Goal: Task Accomplishment & Management: Use online tool/utility

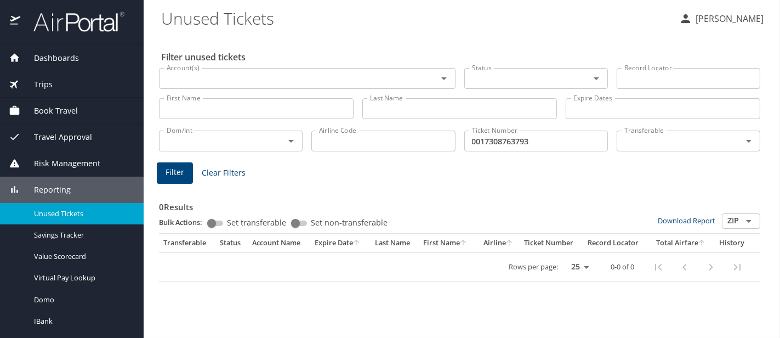
click at [55, 219] on link "Unused Tickets" at bounding box center [72, 213] width 144 height 21
click at [55, 219] on div "Unused Tickets" at bounding box center [72, 213] width 126 height 13
click at [241, 110] on input "First Name" at bounding box center [256, 108] width 195 height 21
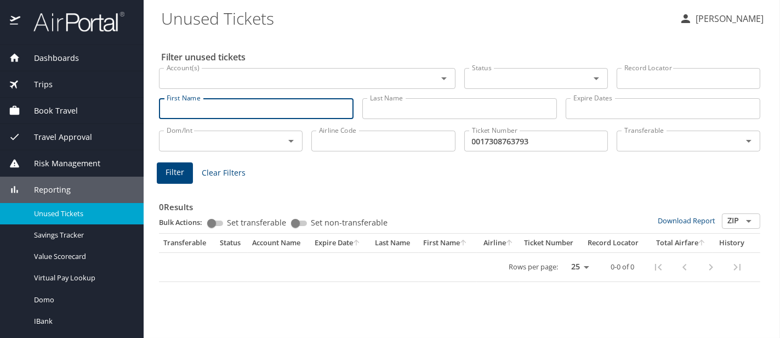
paste input "John Harman"
type input "John Harman"
click at [208, 110] on input "John Harman" at bounding box center [256, 108] width 195 height 21
type input "John"
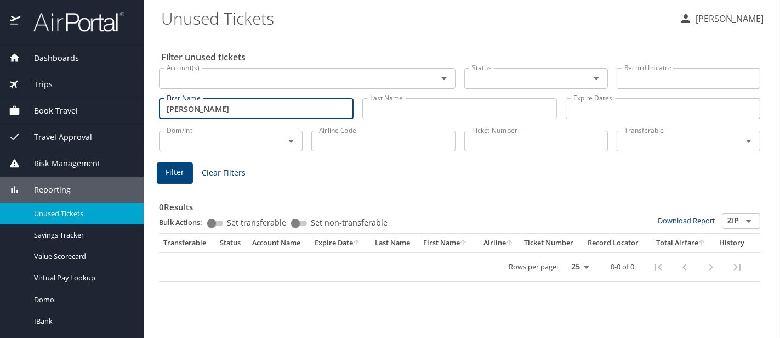
click at [426, 117] on input "Last Name" at bounding box center [459, 108] width 195 height 21
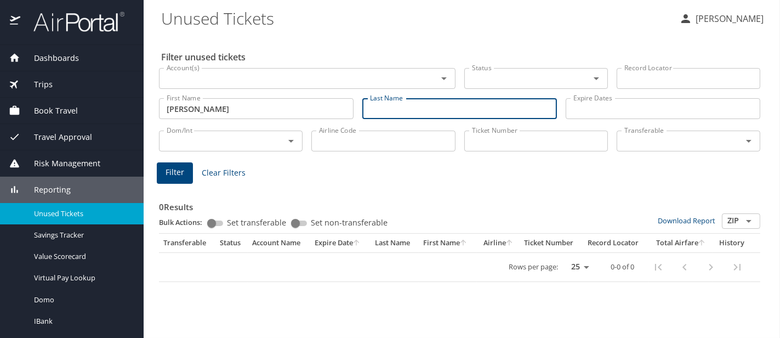
paste input "Harman"
type input "Harman"
click at [263, 118] on input "John" at bounding box center [256, 108] width 195 height 21
click at [409, 110] on input "Harman" at bounding box center [459, 108] width 195 height 21
click at [316, 75] on input "Account(s)" at bounding box center [291, 78] width 258 height 14
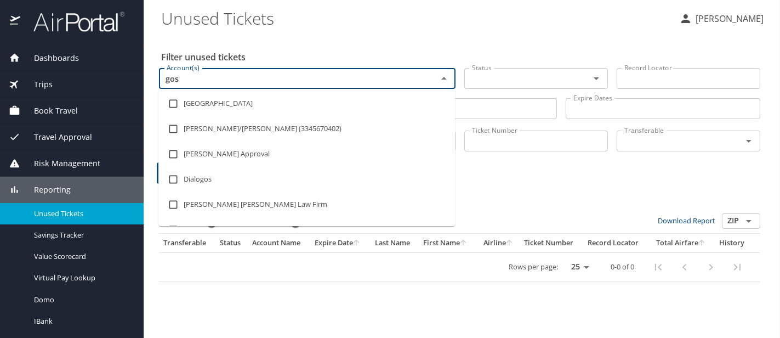
type input "gosi"
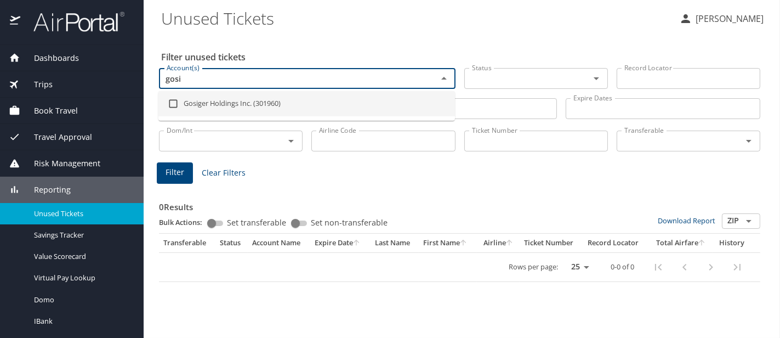
click at [299, 96] on li "Gosiger Holdings Inc. (301960)" at bounding box center [306, 103] width 296 height 25
checkbox input "true"
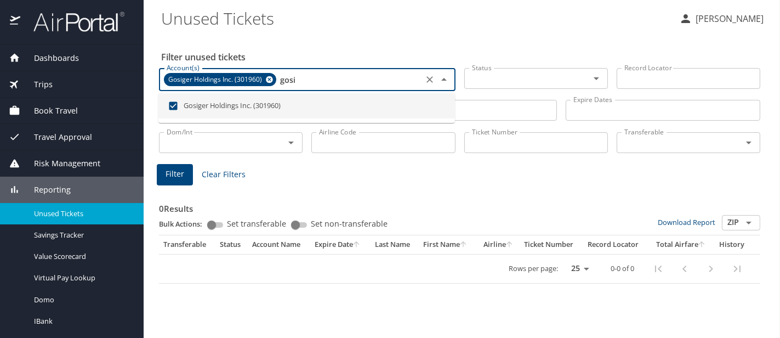
type input "gosi"
click at [266, 187] on div "0 Results Bulk Actions: Set transferable Set non-transferable Download Report Z…" at bounding box center [459, 235] width 601 height 96
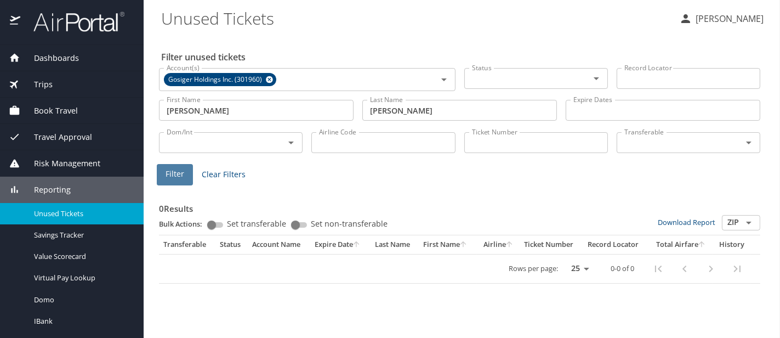
click at [190, 175] on button "Filter" at bounding box center [175, 174] width 36 height 21
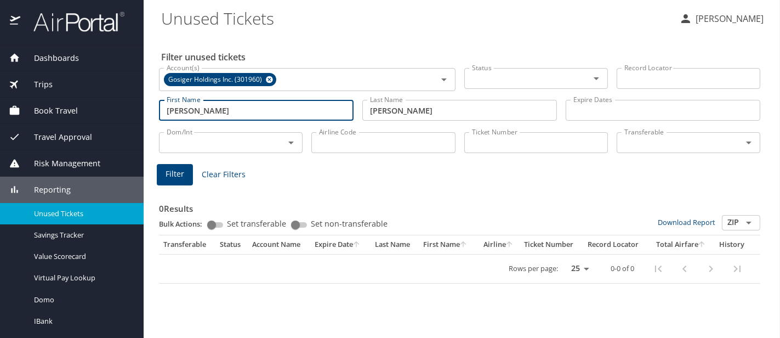
drag, startPoint x: 206, startPoint y: 115, endPoint x: 71, endPoint y: 108, distance: 135.0
click at [72, 108] on div "Dashboards AirPortal 360™ Manager AirPortal 360™ Agent My Travel Dashboard Trip…" at bounding box center [390, 169] width 780 height 338
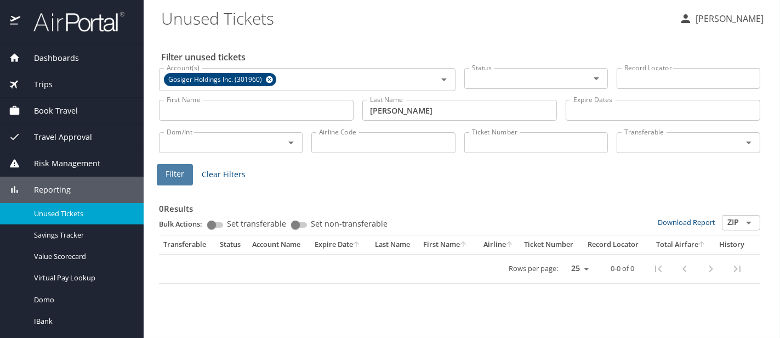
click at [175, 172] on span "Filter" at bounding box center [174, 174] width 19 height 14
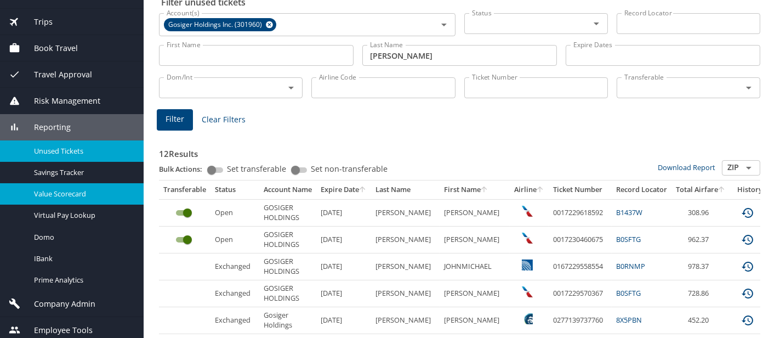
scroll to position [67, 0]
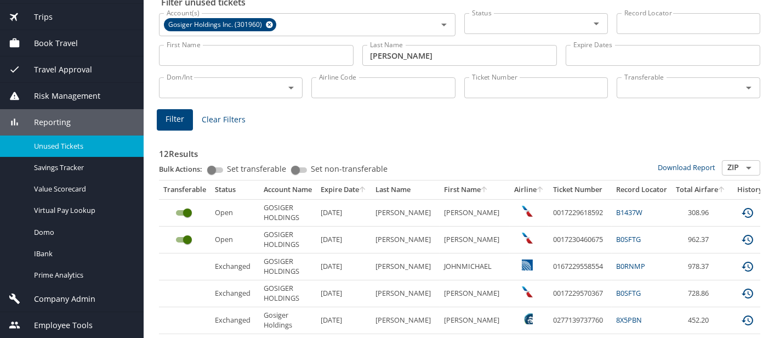
click at [85, 309] on div "Company Admin" at bounding box center [72, 298] width 144 height 26
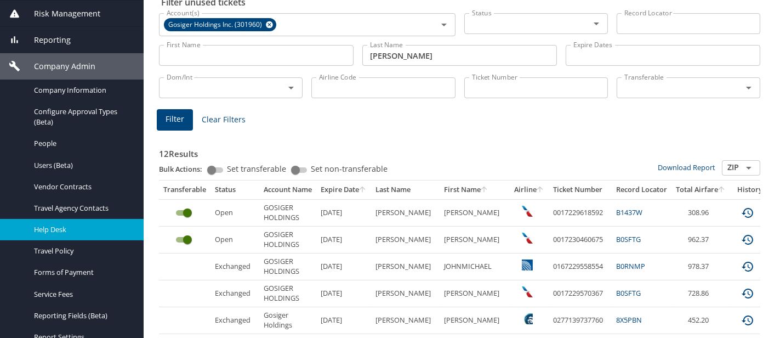
scroll to position [177, 0]
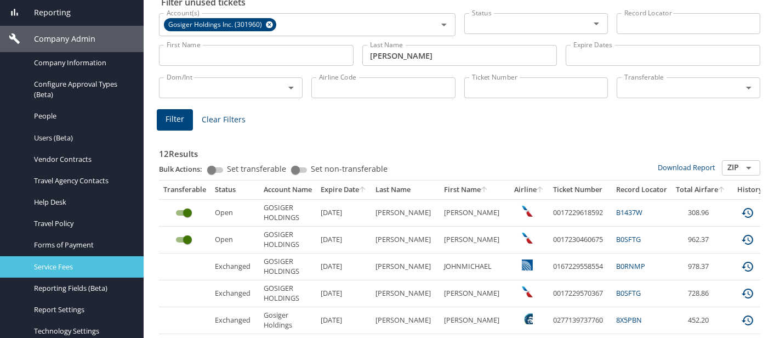
click at [74, 267] on span "Service Fees" at bounding box center [82, 266] width 96 height 10
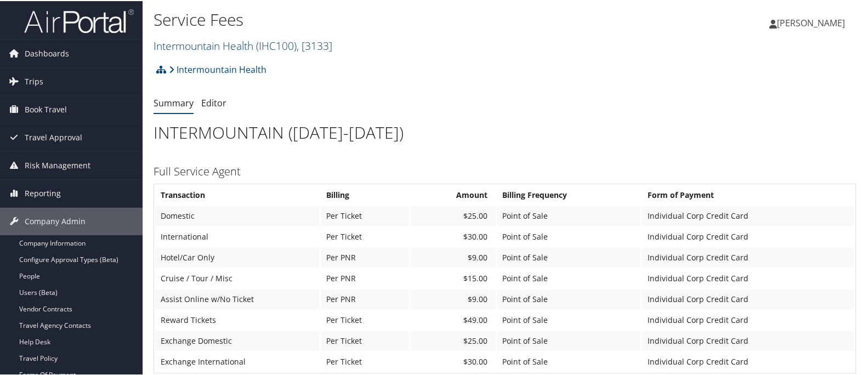
click at [226, 38] on link "Intermountain Health ( IHC100 ) , [ 3133 ]" at bounding box center [242, 44] width 179 height 15
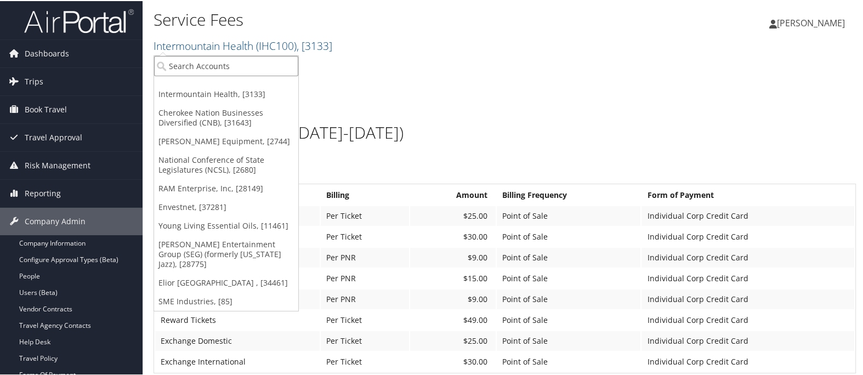
click at [219, 60] on input "search" at bounding box center [226, 65] width 144 height 20
type input "gosi"
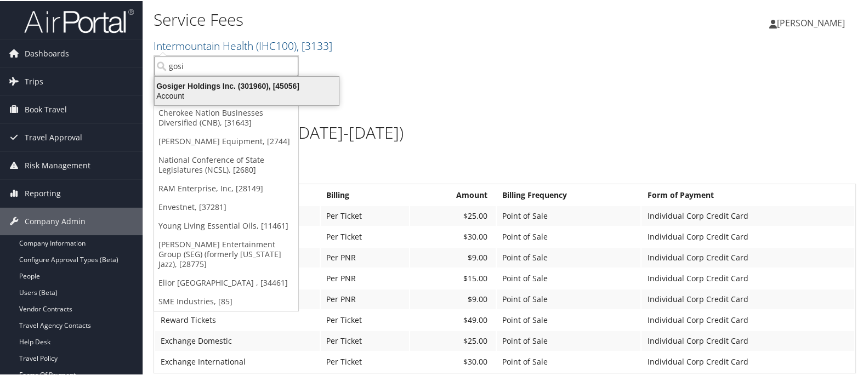
click at [208, 85] on div "Gosiger Holdings Inc. (301960), [45056]" at bounding box center [246, 85] width 197 height 10
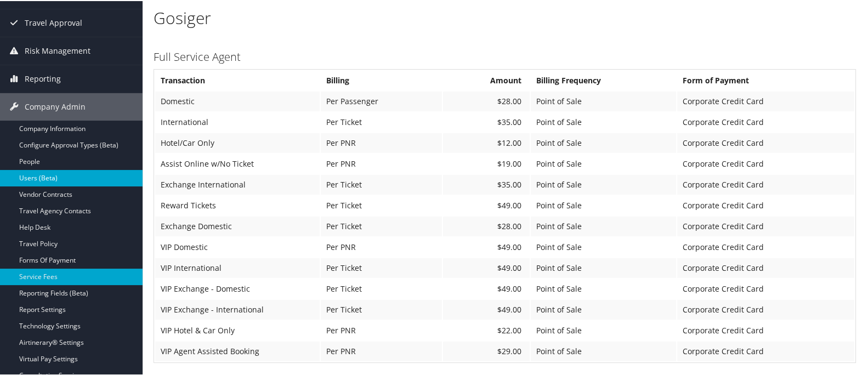
scroll to position [122, 0]
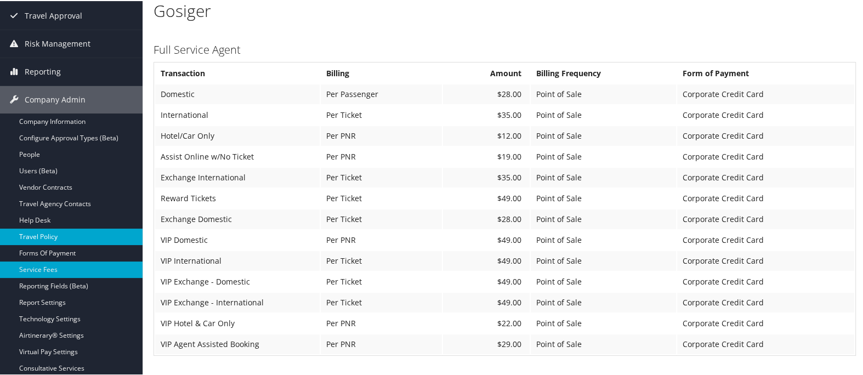
click at [96, 238] on link "Travel Policy" at bounding box center [71, 235] width 142 height 16
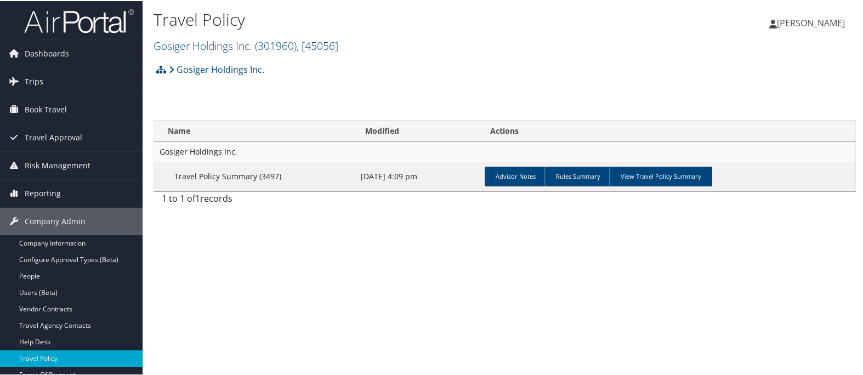
click at [236, 36] on h2 "Gosiger Holdings Inc. ( 301960 ) , [ 45056 ]" at bounding box center [387, 44] width 468 height 19
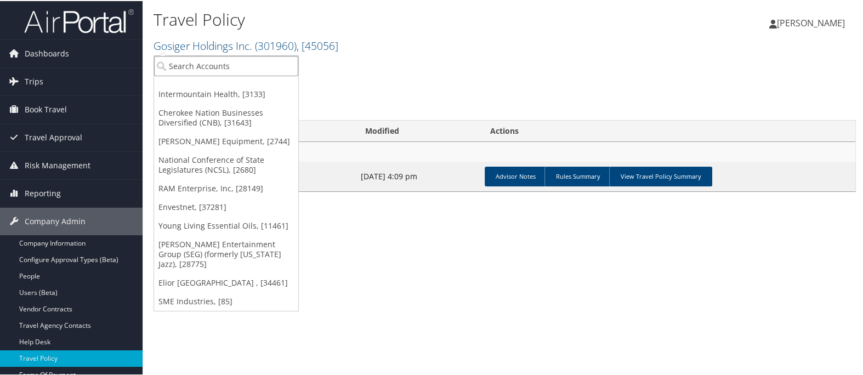
click at [224, 60] on input "search" at bounding box center [226, 65] width 144 height 20
type input "goose"
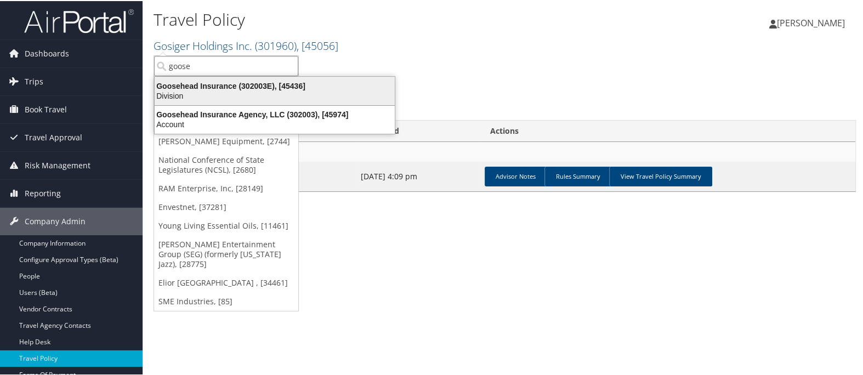
click at [244, 87] on div "Goosehead Insurance (302003E), [45436]" at bounding box center [274, 85] width 253 height 10
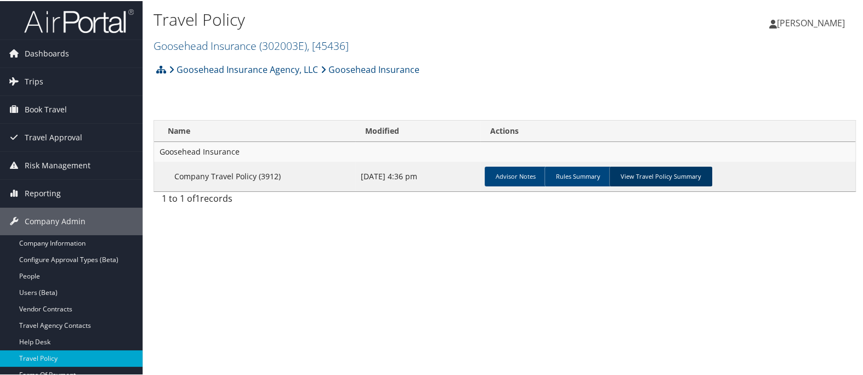
click at [657, 172] on link "View Travel Policy Summary" at bounding box center [660, 175] width 103 height 20
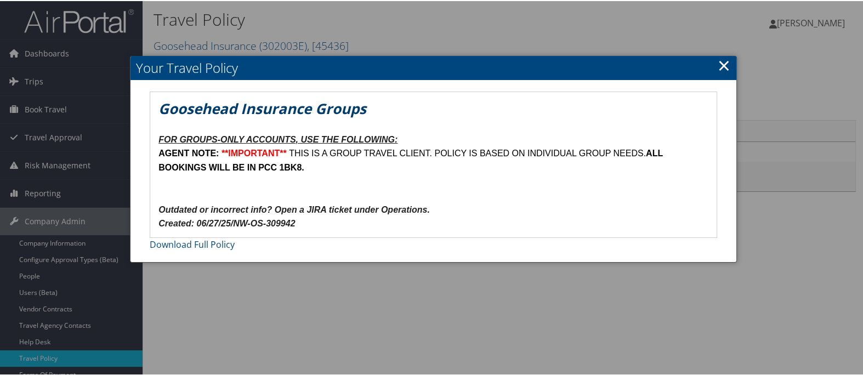
click at [724, 67] on link "×" at bounding box center [723, 64] width 13 height 22
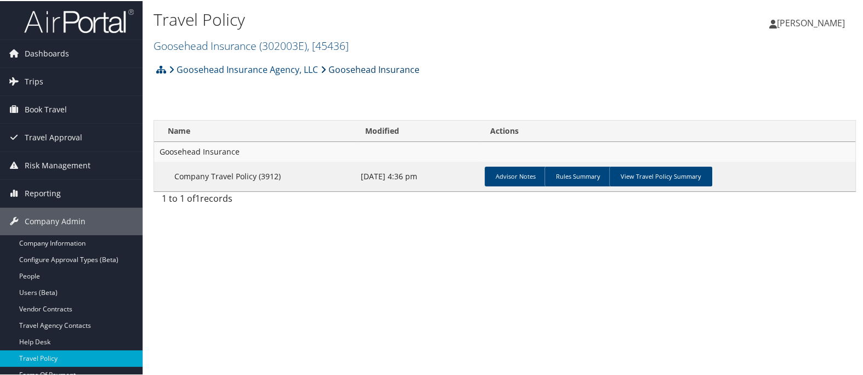
click at [355, 64] on link "Goosehead Insurance" at bounding box center [370, 69] width 99 height 22
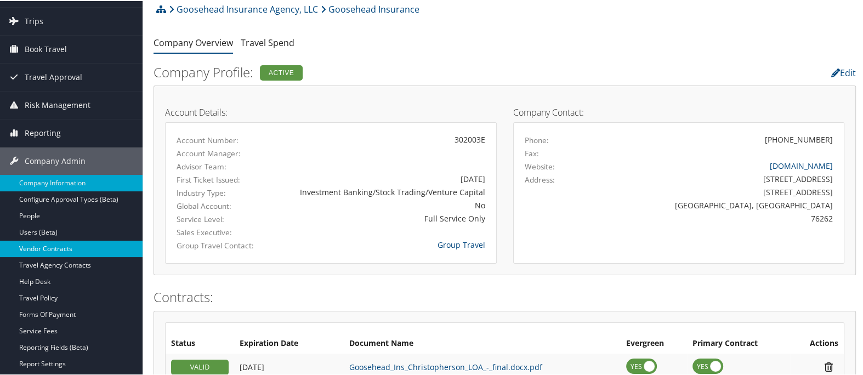
scroll to position [61, 0]
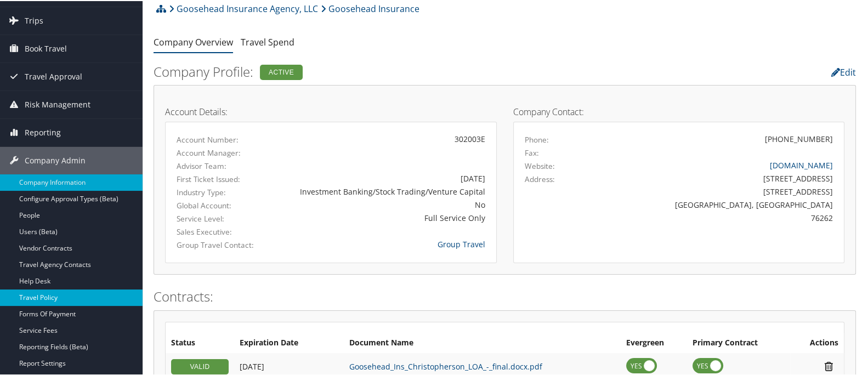
click at [69, 294] on link "Travel Policy" at bounding box center [71, 296] width 142 height 16
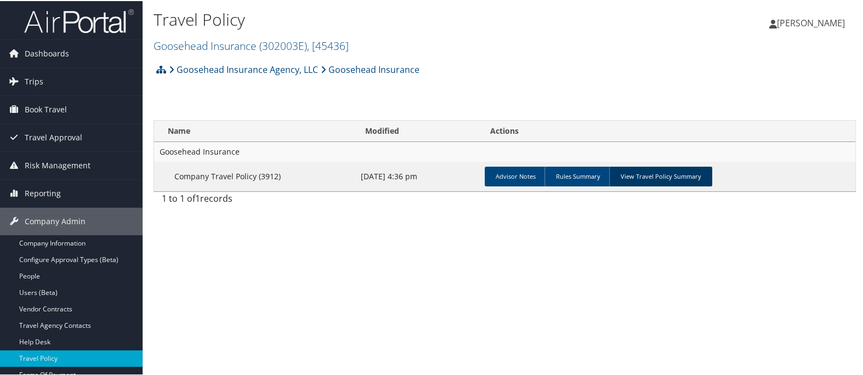
click at [654, 175] on link "View Travel Policy Summary" at bounding box center [660, 175] width 103 height 20
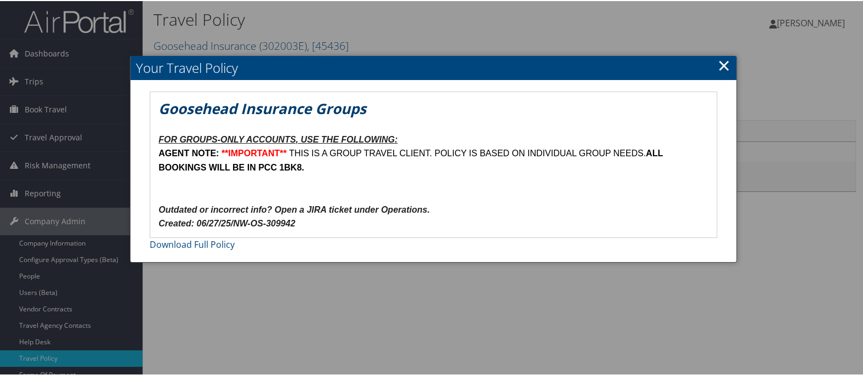
click at [717, 61] on link "×" at bounding box center [723, 64] width 13 height 22
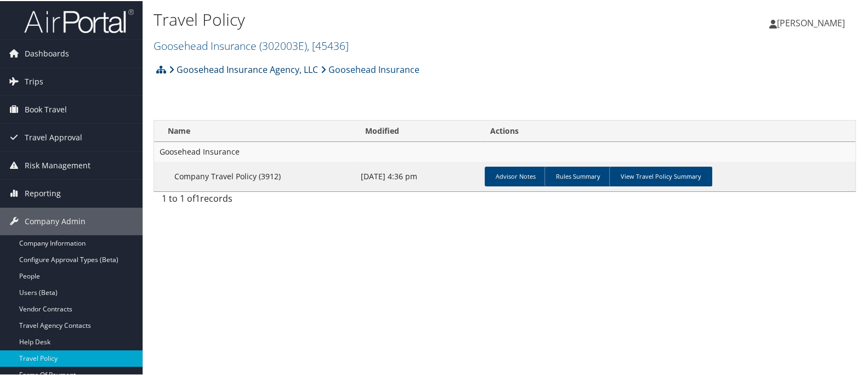
click at [284, 67] on link "Goosehead Insurance Agency, LLC" at bounding box center [243, 69] width 149 height 22
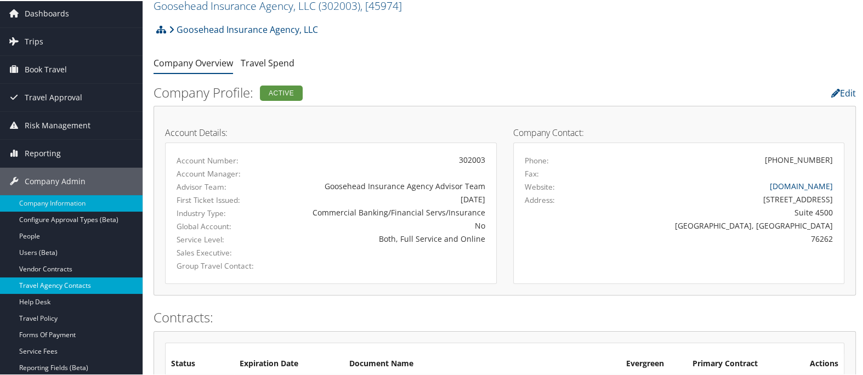
scroll to position [61, 0]
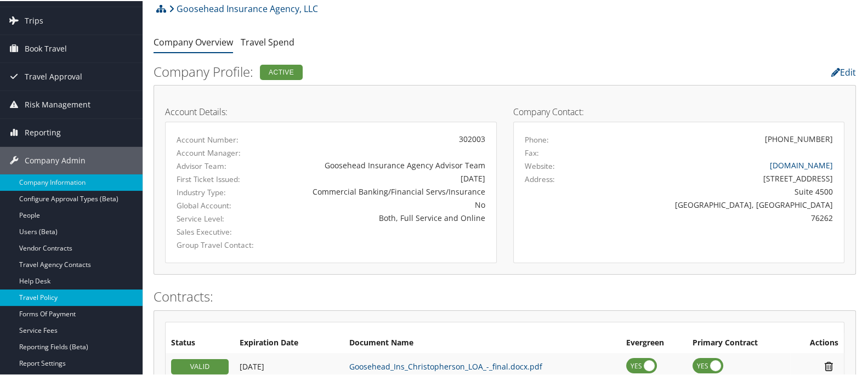
click at [65, 293] on link "Travel Policy" at bounding box center [71, 296] width 142 height 16
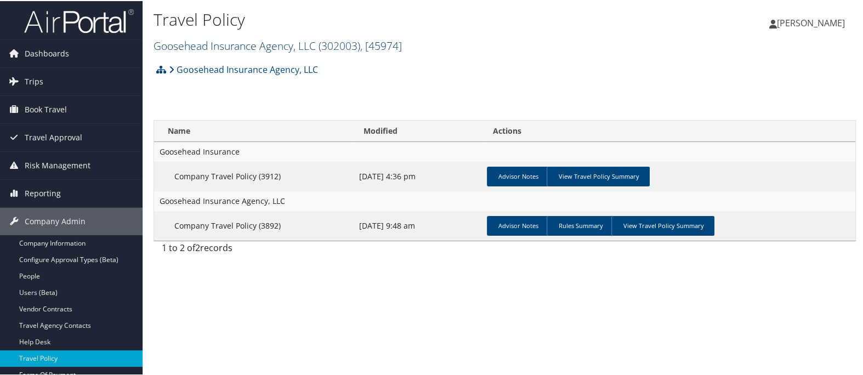
click at [234, 44] on link "Goosehead Insurance Agency, LLC ( 302003 ) , [ 45974 ]" at bounding box center [277, 44] width 248 height 15
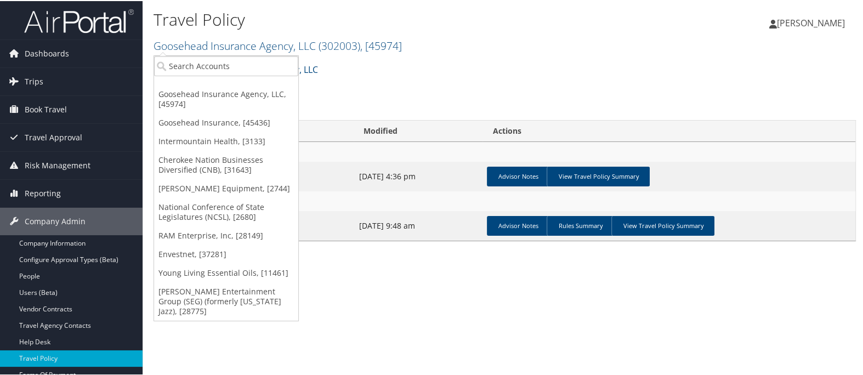
click at [539, 54] on div "Travel Policy Goosehead Insurance Agency, LLC ( 302003 ) , [ 45974 ] Goosehead …" at bounding box center [387, 31] width 468 height 52
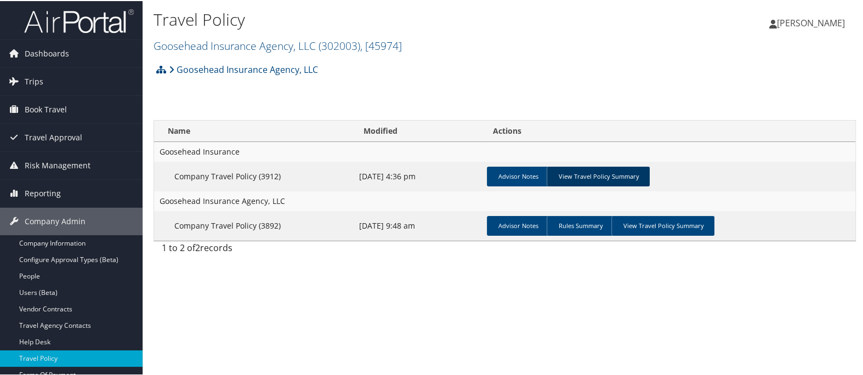
click at [608, 176] on link "View Travel Policy Summary" at bounding box center [597, 175] width 103 height 20
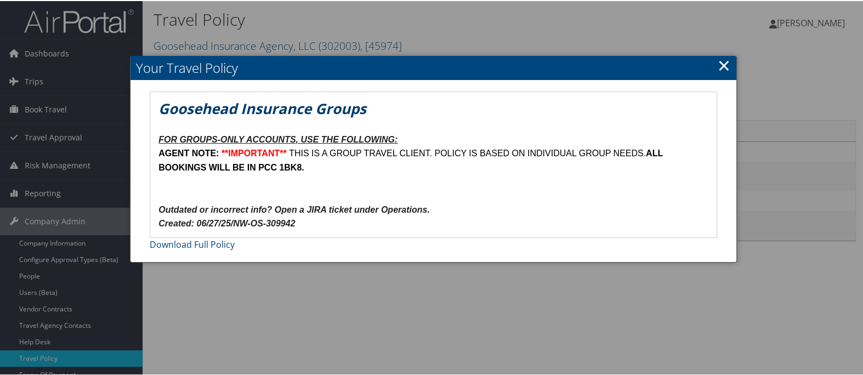
click at [723, 61] on link "×" at bounding box center [723, 64] width 13 height 22
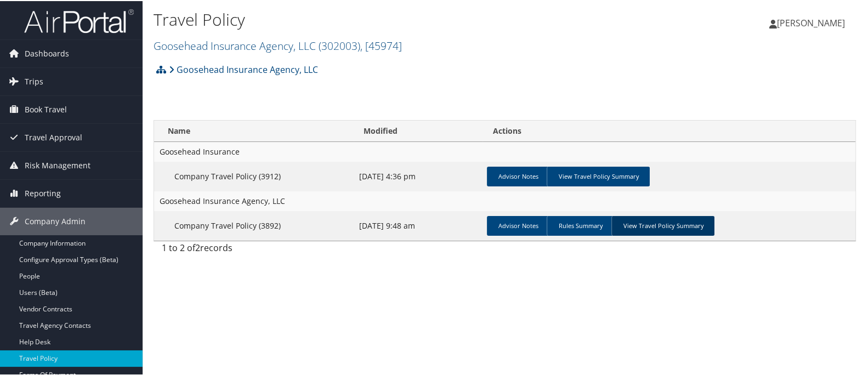
click at [654, 222] on link "View Travel Policy Summary" at bounding box center [662, 225] width 103 height 20
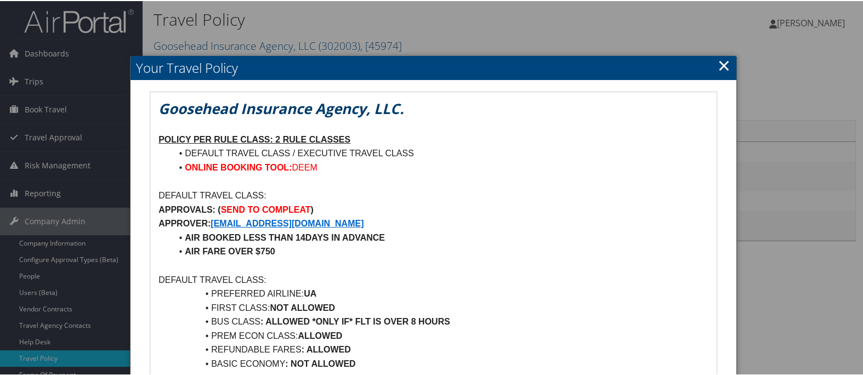
click at [721, 64] on link "×" at bounding box center [723, 64] width 13 height 22
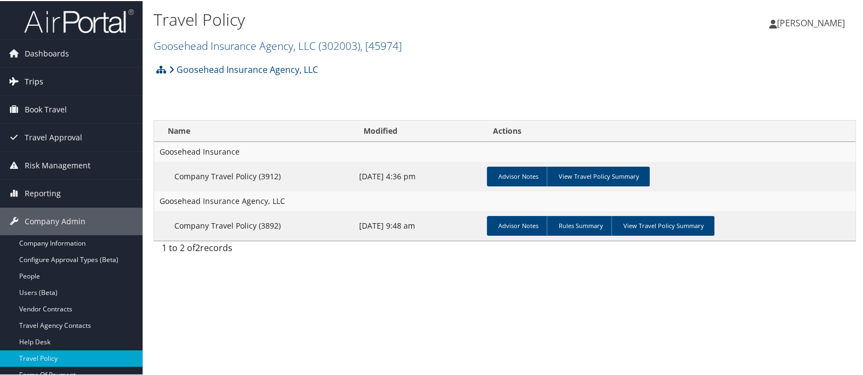
click at [50, 79] on link "Trips" at bounding box center [71, 80] width 142 height 27
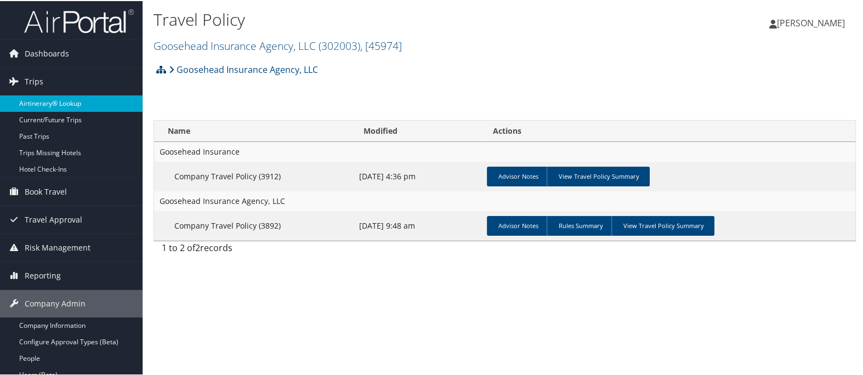
click at [45, 107] on link "Airtinerary® Lookup" at bounding box center [71, 102] width 142 height 16
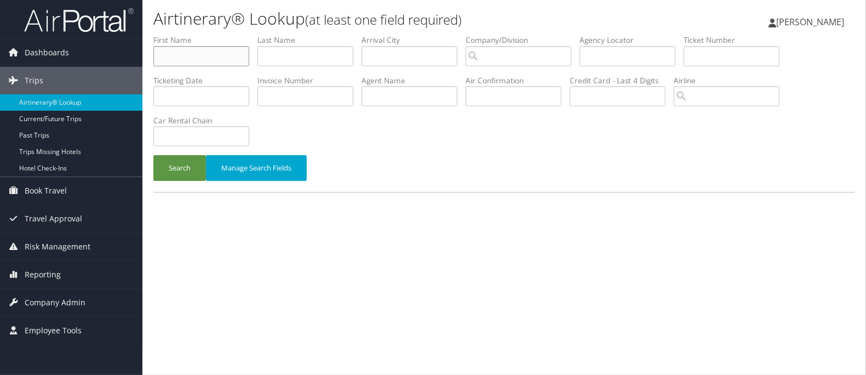
click at [161, 52] on input "text" at bounding box center [201, 56] width 96 height 20
paste input "[PERSON_NAME]/[PERSON_NAME]"
click at [167, 56] on input "[PERSON_NAME]/[PERSON_NAME]" at bounding box center [201, 56] width 96 height 20
type input "[PERSON_NAME]/[PERSON_NAME]"
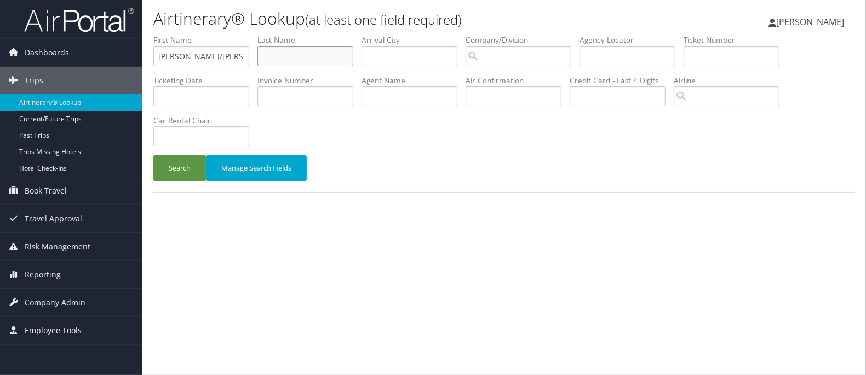
click at [323, 65] on input "text" at bounding box center [306, 56] width 96 height 20
paste input "LEWIS"
type input "LEWIS"
drag, startPoint x: 184, startPoint y: 54, endPoint x: 92, endPoint y: 63, distance: 92.5
click at [92, 63] on div "Dashboards AirPortal 360™ (Manager) AirPortal 360™ (Agent) My Travel Dashboard …" at bounding box center [433, 187] width 866 height 375
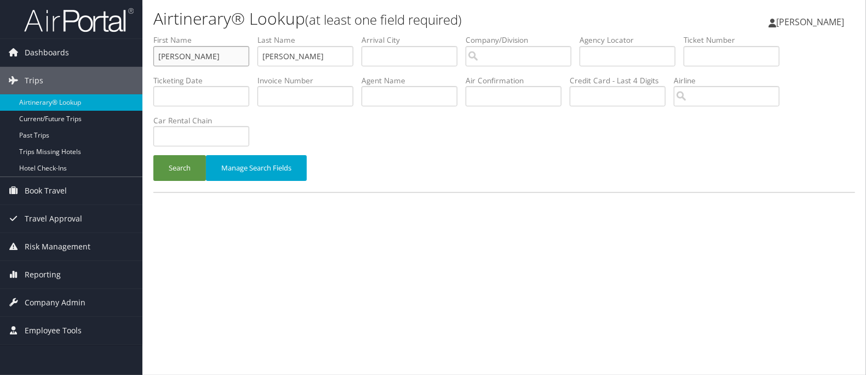
drag, startPoint x: 218, startPoint y: 52, endPoint x: 189, endPoint y: 57, distance: 29.6
click at [189, 57] on input "THOMAS LEE" at bounding box center [201, 56] width 96 height 20
type input "THOMAS"
click at [547, 60] on input "search" at bounding box center [519, 56] width 106 height 20
click at [543, 80] on div "Bourns Inc. (044991)" at bounding box center [528, 76] width 106 height 11
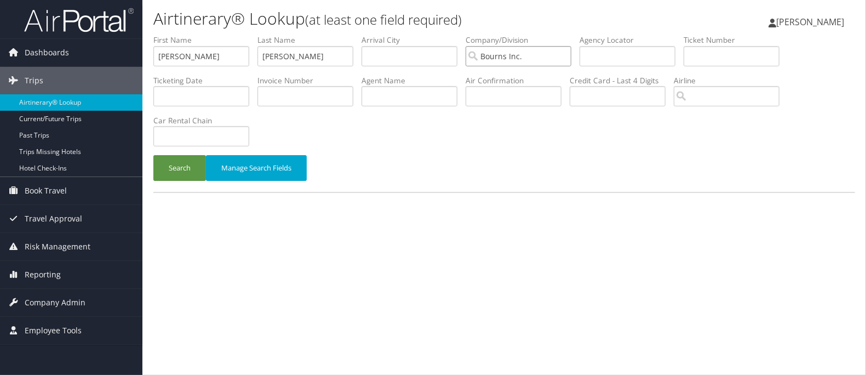
type input "Bourns Inc."
click at [172, 186] on div "Search Manage Search Fields" at bounding box center [504, 173] width 718 height 37
click at [174, 179] on button "Search" at bounding box center [179, 168] width 53 height 26
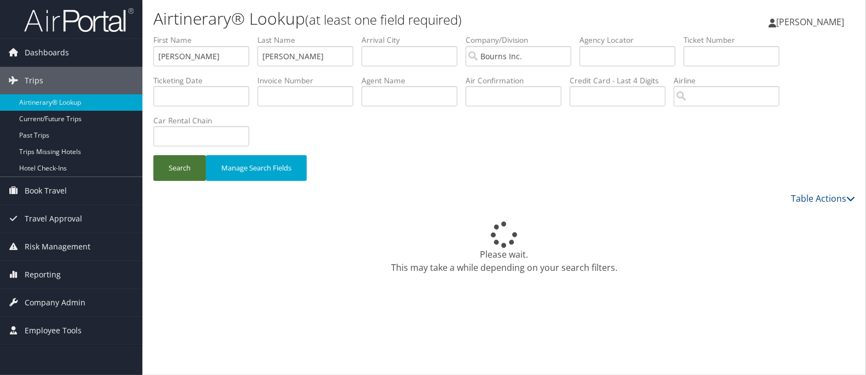
click at [178, 170] on button "Search" at bounding box center [179, 168] width 53 height 26
click at [204, 55] on input "THOMAS" at bounding box center [201, 56] width 96 height 20
drag, startPoint x: 204, startPoint y: 55, endPoint x: 128, endPoint y: 55, distance: 76.2
click at [128, 55] on div "Dashboards AirPortal 360™ (Manager) AirPortal 360™ (Agent) My Travel Dashboard …" at bounding box center [433, 187] width 866 height 375
click at [186, 175] on button "Search" at bounding box center [179, 168] width 53 height 26
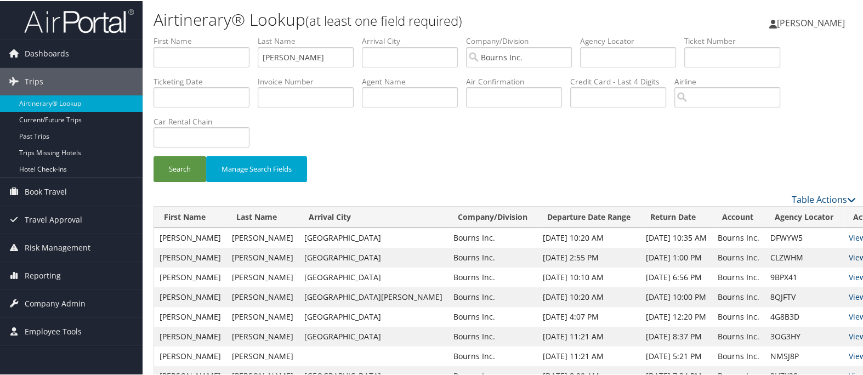
click at [848, 254] on link "View" at bounding box center [856, 256] width 17 height 10
click at [64, 305] on span "Company Admin" at bounding box center [55, 302] width 61 height 27
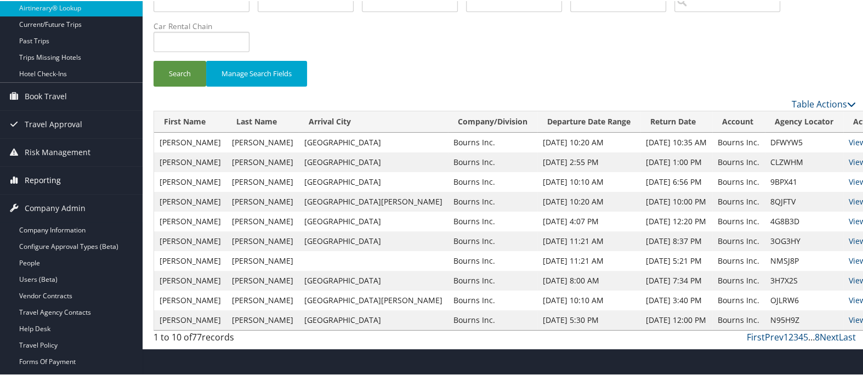
scroll to position [122, 0]
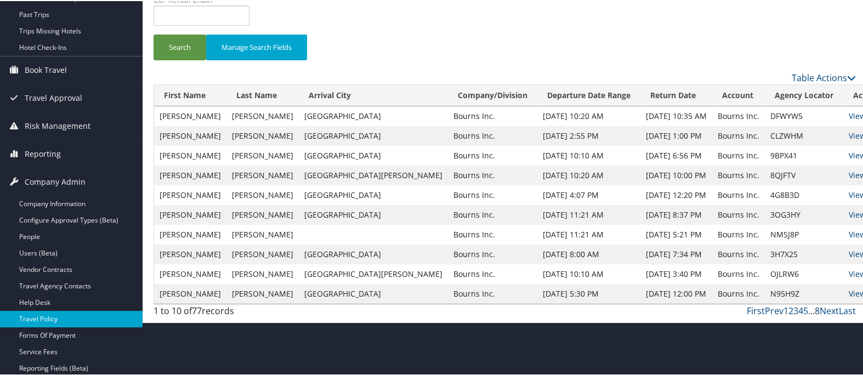
click at [60, 317] on link "Travel Policy" at bounding box center [71, 318] width 142 height 16
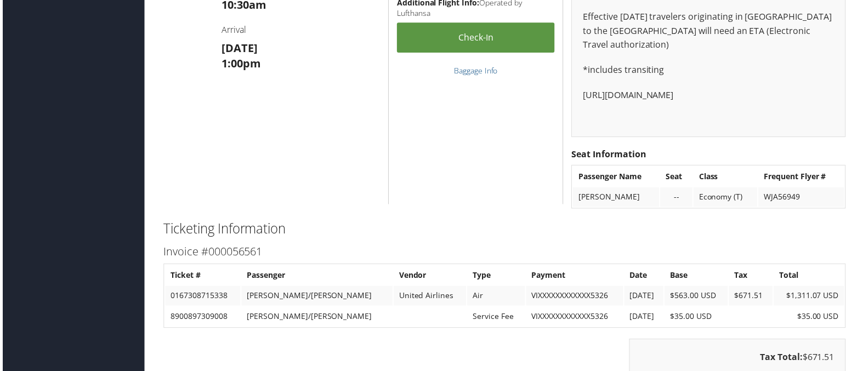
scroll to position [1705, 0]
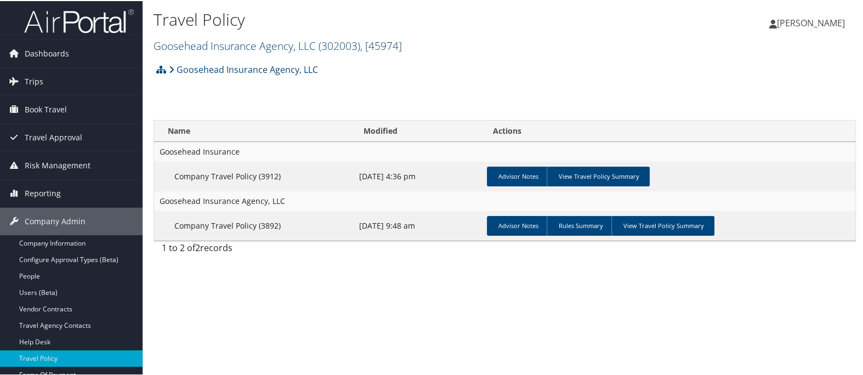
click at [227, 44] on link "Goosehead Insurance Agency, LLC ( 302003 ) , [ 45974 ]" at bounding box center [277, 44] width 248 height 15
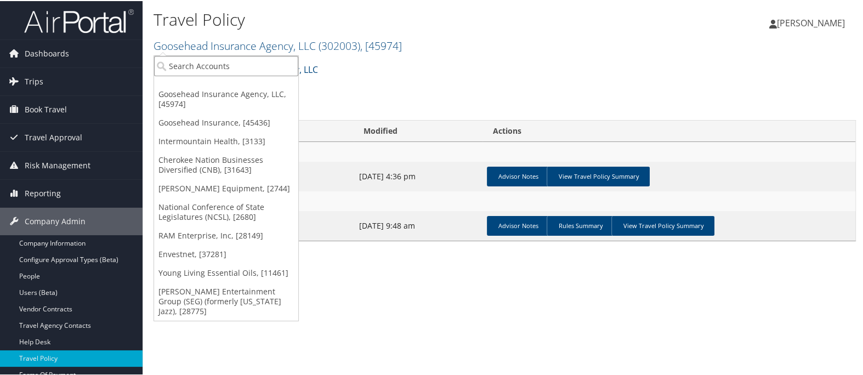
click at [227, 58] on input "search" at bounding box center [226, 65] width 144 height 20
type input "bourns"
click at [221, 90] on div "Account" at bounding box center [226, 95] width 156 height 10
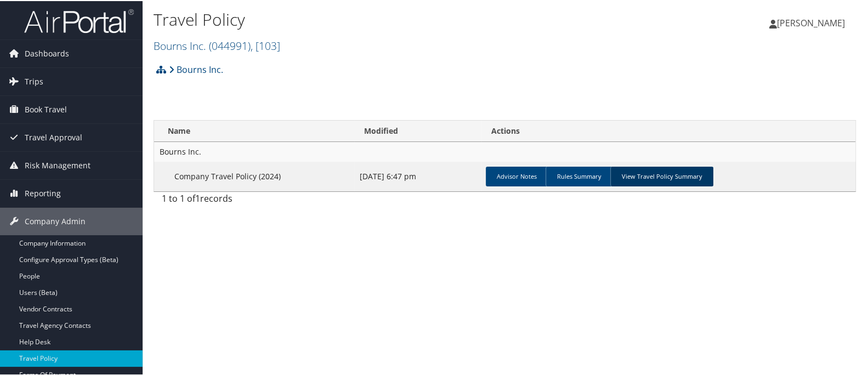
click at [669, 179] on link "View Travel Policy Summary" at bounding box center [661, 175] width 103 height 20
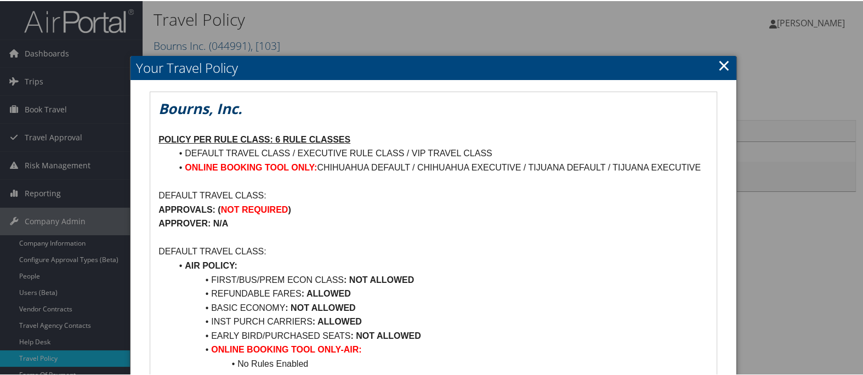
click at [718, 61] on link "×" at bounding box center [723, 64] width 13 height 22
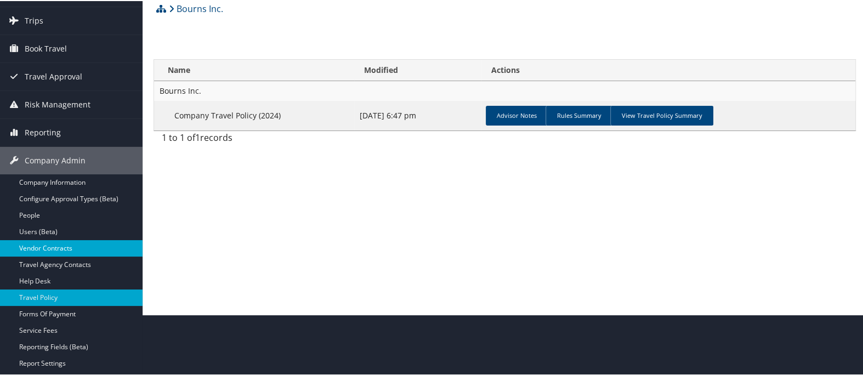
scroll to position [122, 0]
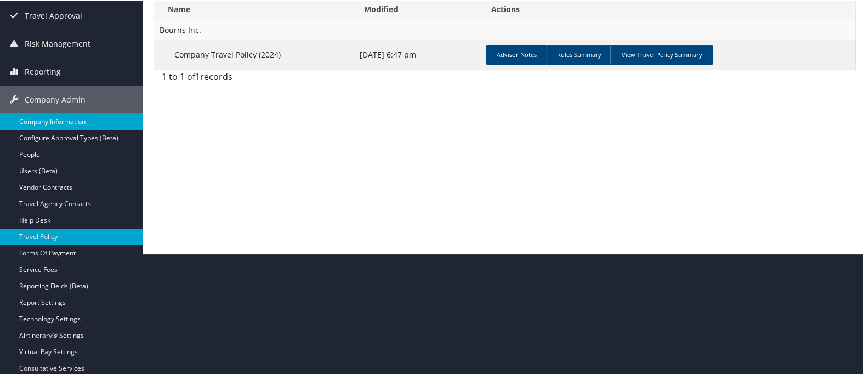
click at [75, 119] on link "Company Information" at bounding box center [71, 120] width 142 height 16
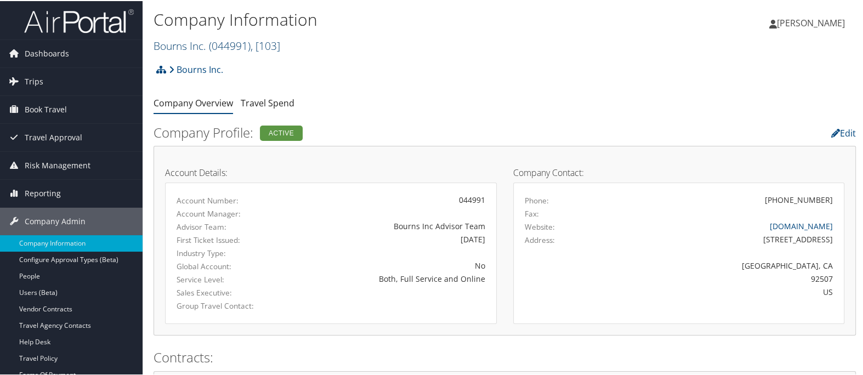
click at [255, 48] on span ", [ 103 ]" at bounding box center [265, 44] width 30 height 15
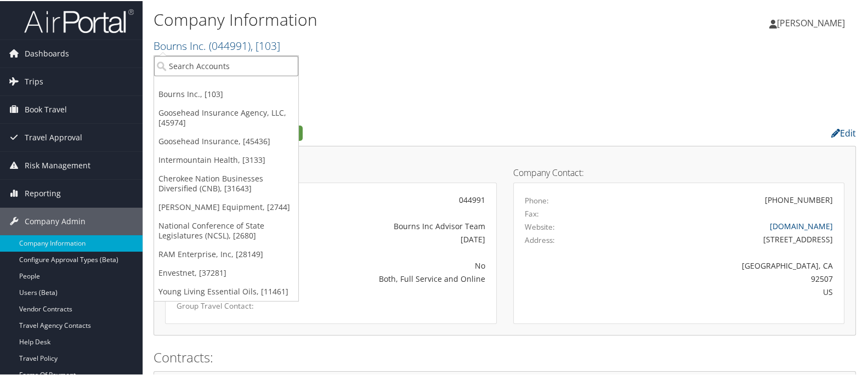
click at [248, 64] on input "search" at bounding box center [226, 65] width 144 height 20
paste input "ASM Global"
type input "ASM"
drag, startPoint x: 198, startPoint y: 64, endPoint x: 76, endPoint y: 74, distance: 122.6
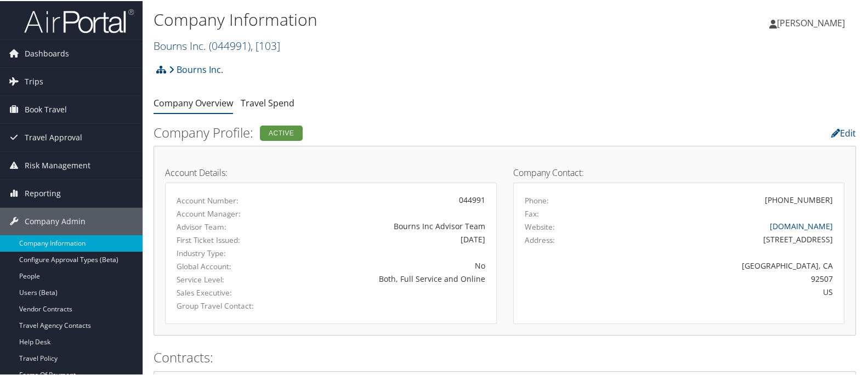
click at [239, 48] on span "( 044991 )" at bounding box center [230, 44] width 42 height 15
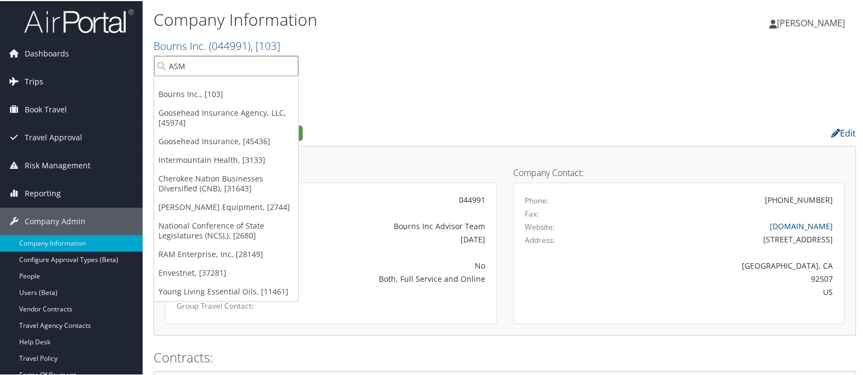
drag, startPoint x: 236, startPoint y: 66, endPoint x: 122, endPoint y: 84, distance: 115.4
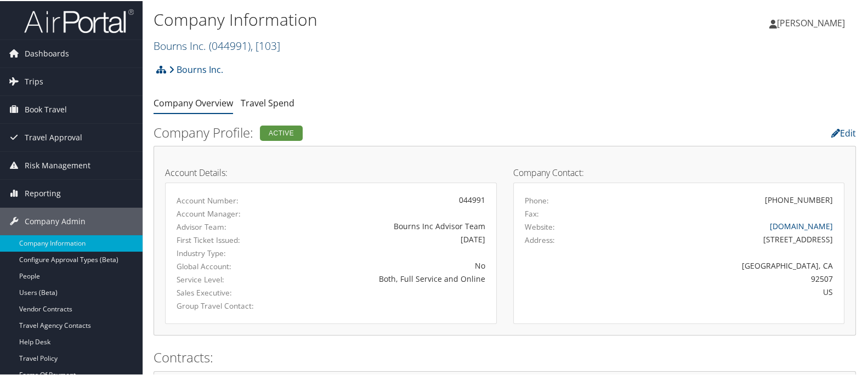
click at [162, 39] on link "Bourns Inc. ( 044991 ) , [ 103 ]" at bounding box center [216, 44] width 127 height 15
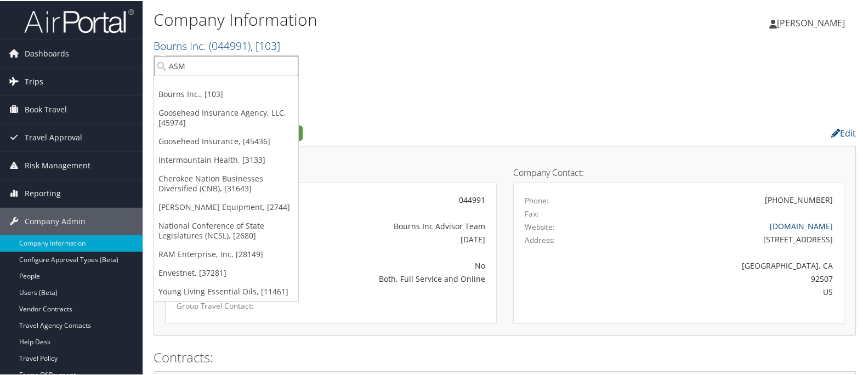
drag, startPoint x: 187, startPoint y: 63, endPoint x: 136, endPoint y: 68, distance: 51.2
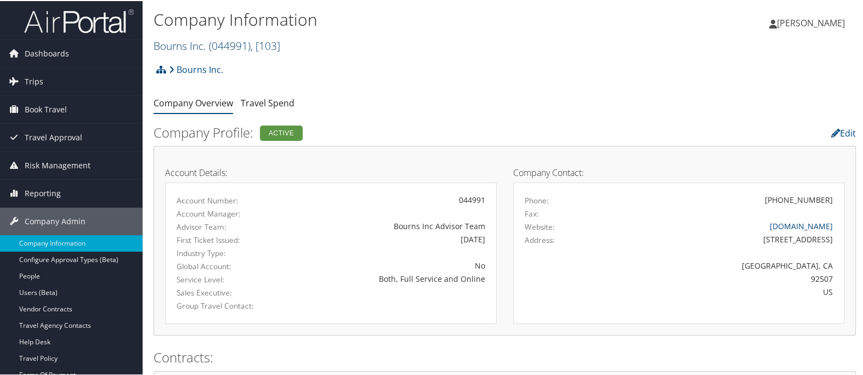
click at [244, 45] on span "( 044991 )" at bounding box center [230, 44] width 42 height 15
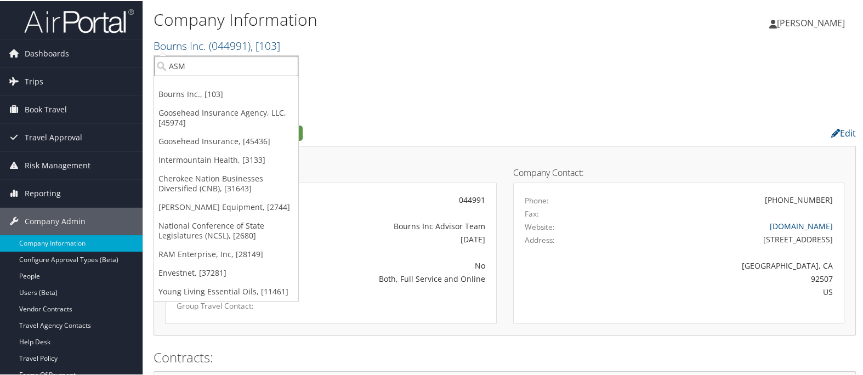
click at [285, 61] on input "ASM" at bounding box center [226, 65] width 144 height 20
click at [260, 69] on input "search" at bounding box center [226, 65] width 144 height 20
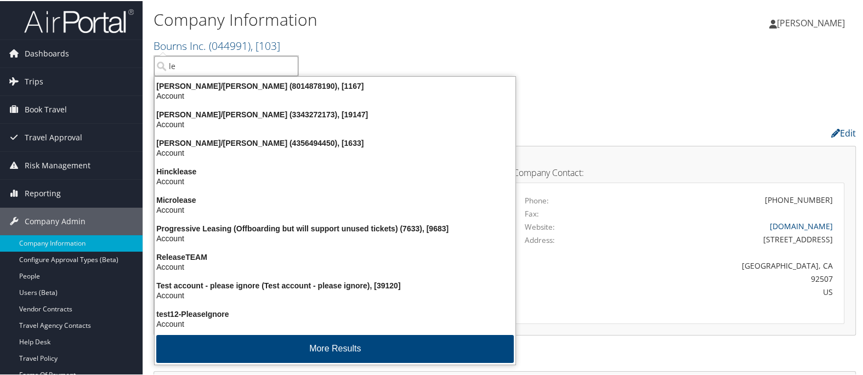
type input "l"
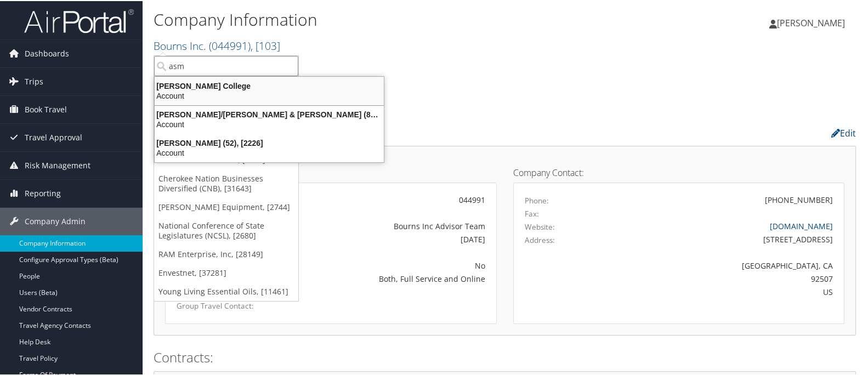
type input "asm"
click at [460, 55] on div "Company Information Bourns Inc. ( 044991 ) , [ 103 ] Bourns Inc. Goosehead Insu…" at bounding box center [387, 31] width 468 height 52
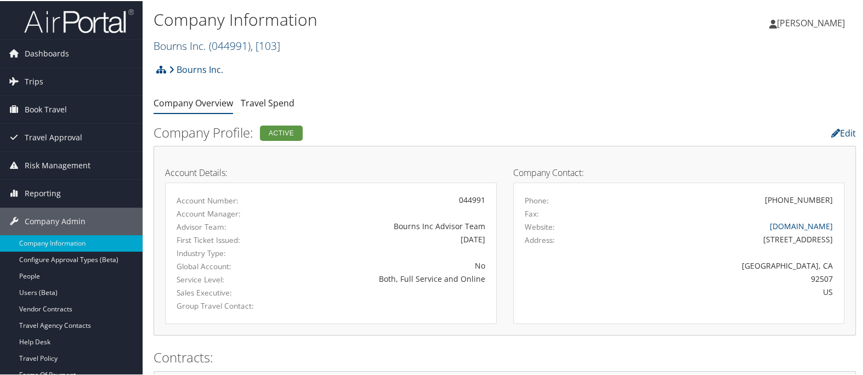
click at [220, 45] on span "( 044991 )" at bounding box center [230, 44] width 42 height 15
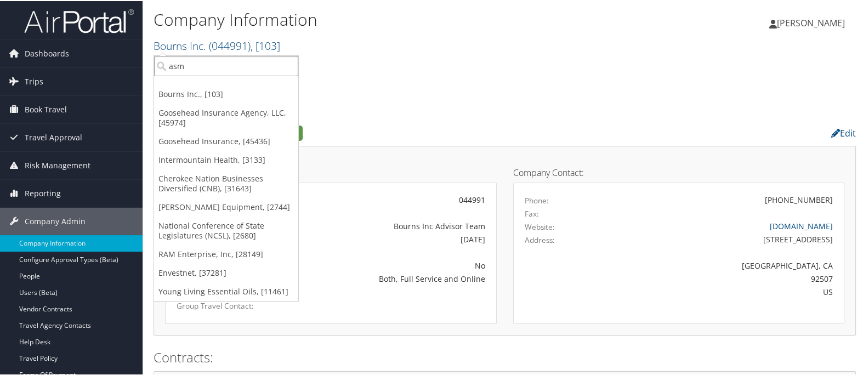
click at [221, 66] on input "asm" at bounding box center [226, 65] width 144 height 20
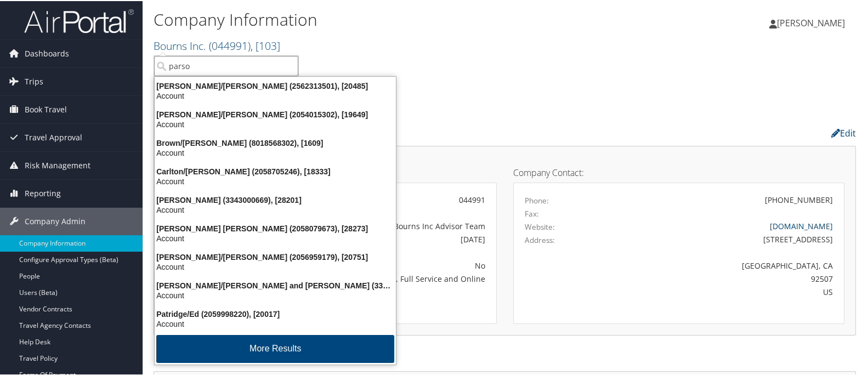
type input "parson"
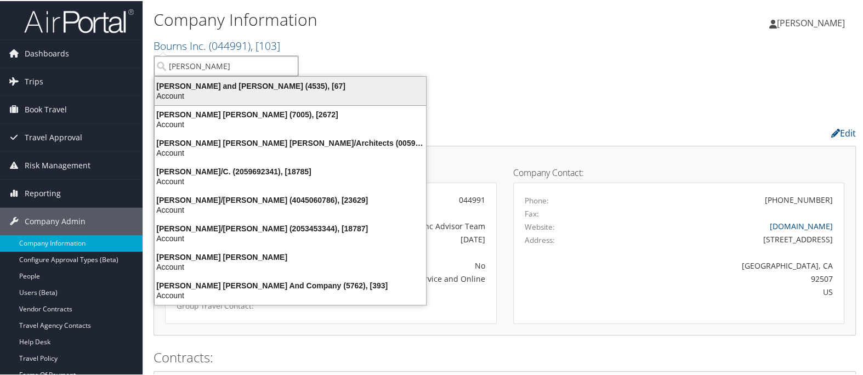
click at [283, 90] on div "Account" at bounding box center [290, 95] width 284 height 10
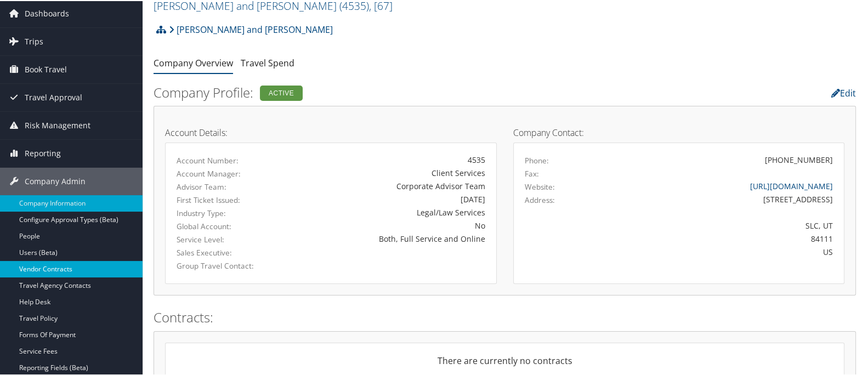
scroll to position [61, 0]
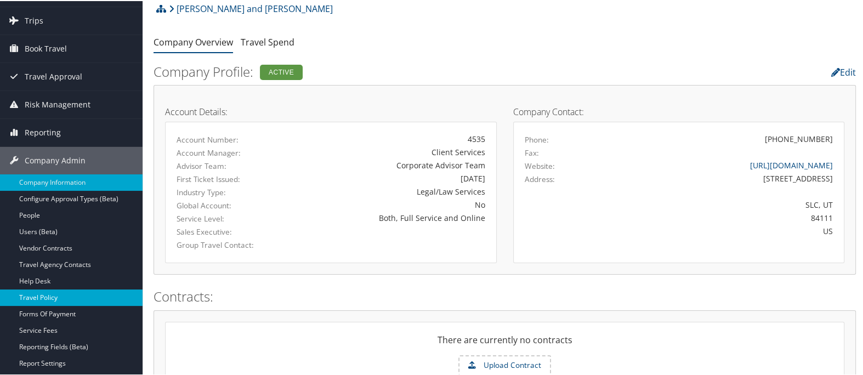
click at [72, 295] on link "Travel Policy" at bounding box center [71, 296] width 142 height 16
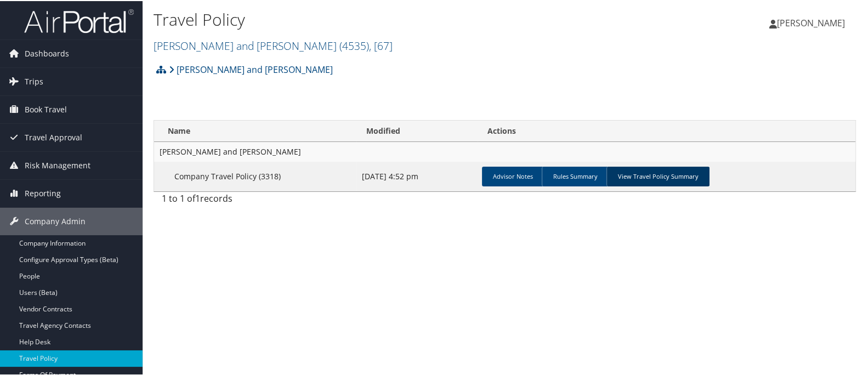
click at [657, 176] on link "View Travel Policy Summary" at bounding box center [657, 175] width 103 height 20
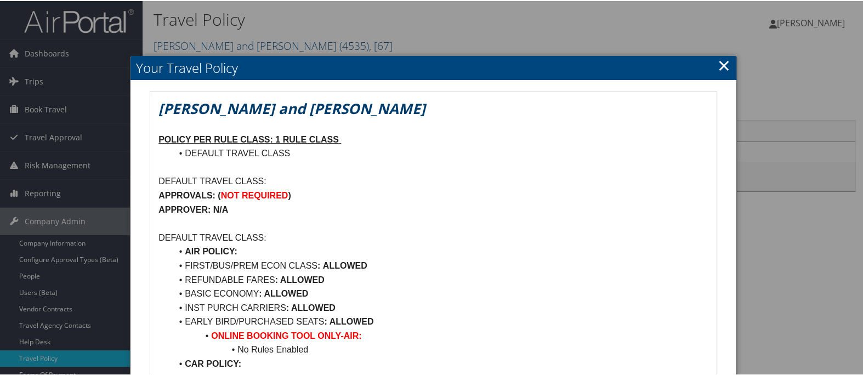
click at [721, 60] on link "×" at bounding box center [723, 64] width 13 height 22
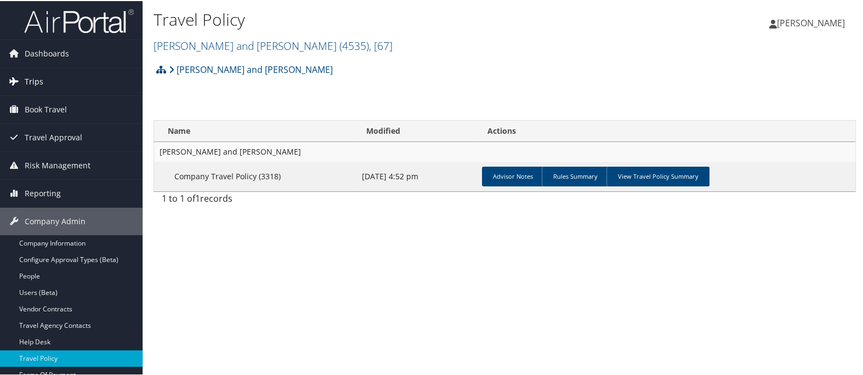
click at [78, 76] on link "Trips" at bounding box center [71, 80] width 142 height 27
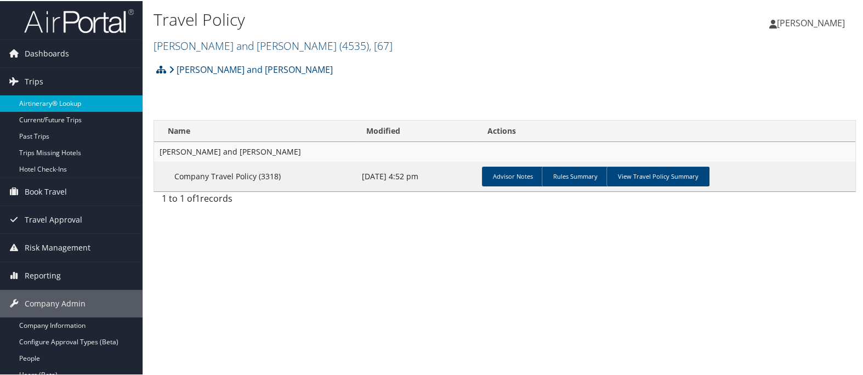
click at [75, 104] on link "Airtinerary® Lookup" at bounding box center [71, 102] width 142 height 16
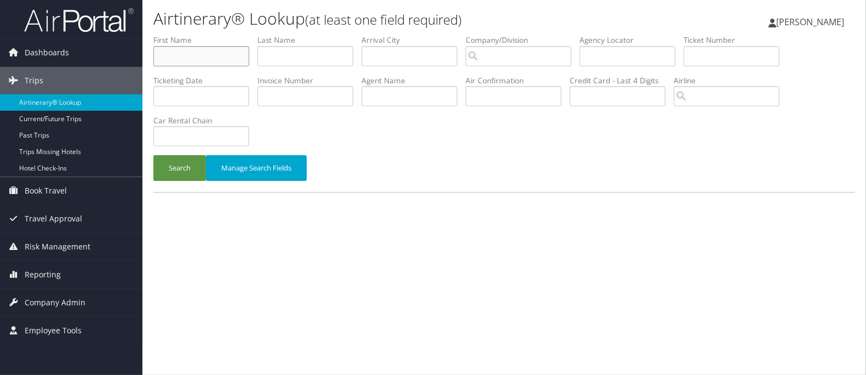
drag, startPoint x: 0, startPoint y: 0, endPoint x: 213, endPoint y: 56, distance: 220.4
click at [213, 56] on input "text" at bounding box center [201, 56] width 96 height 20
type input "[PERSON_NAME]"
type input "medina"
click at [170, 172] on button "Search" at bounding box center [179, 168] width 53 height 26
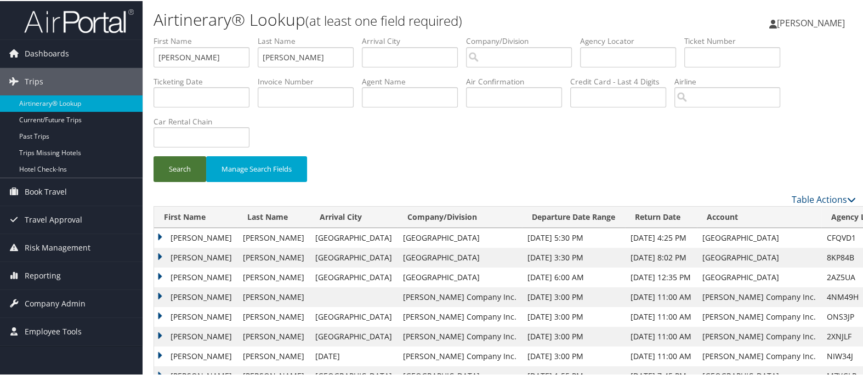
scroll to position [48, 0]
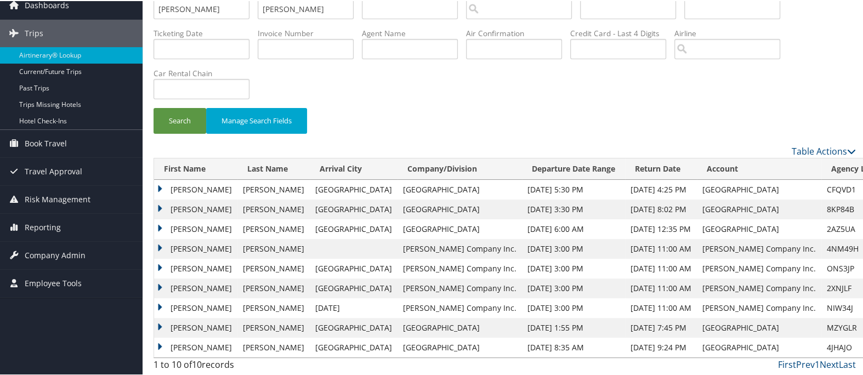
click at [159, 186] on td "RICK JAMES" at bounding box center [195, 189] width 83 height 20
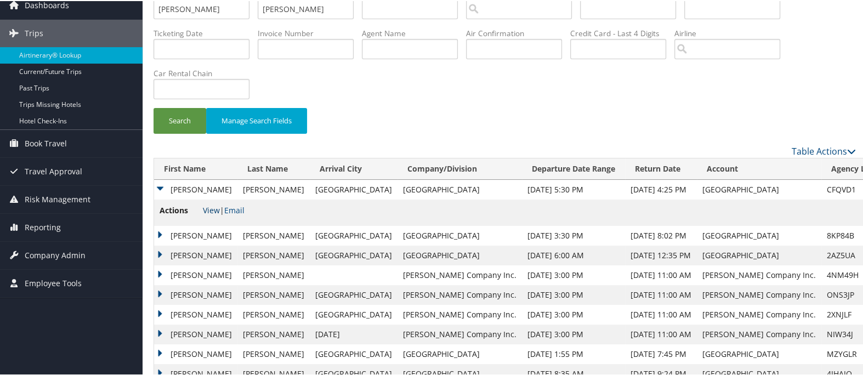
click at [210, 209] on link "View" at bounding box center [211, 209] width 17 height 10
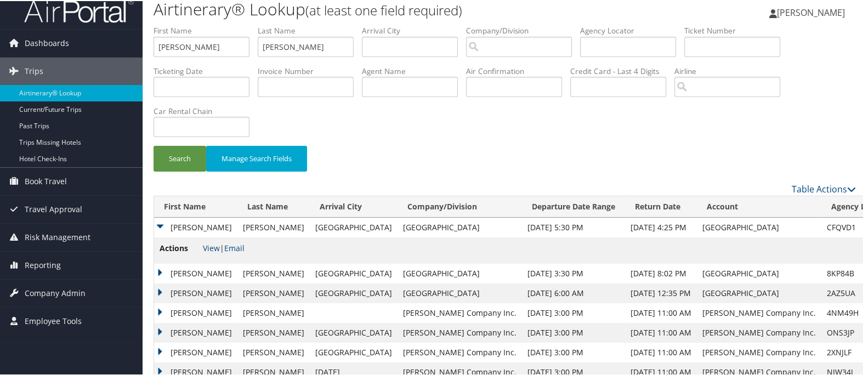
scroll to position [0, 0]
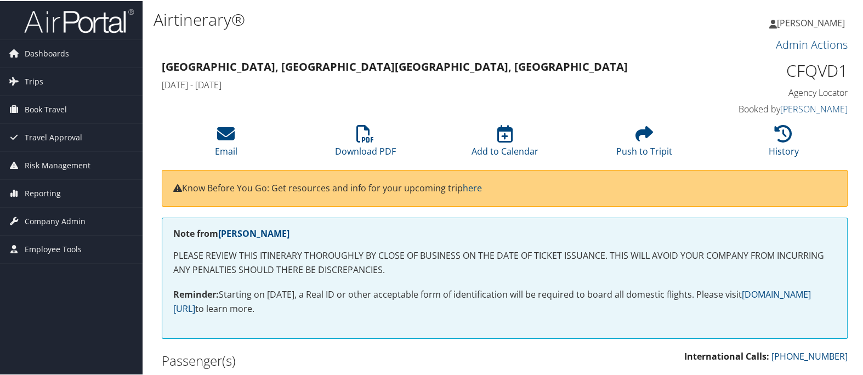
click at [812, 74] on h1 "CFQVD1" at bounding box center [767, 69] width 159 height 23
copy h1 "CFQVD1"
